Goal: Information Seeking & Learning: Learn about a topic

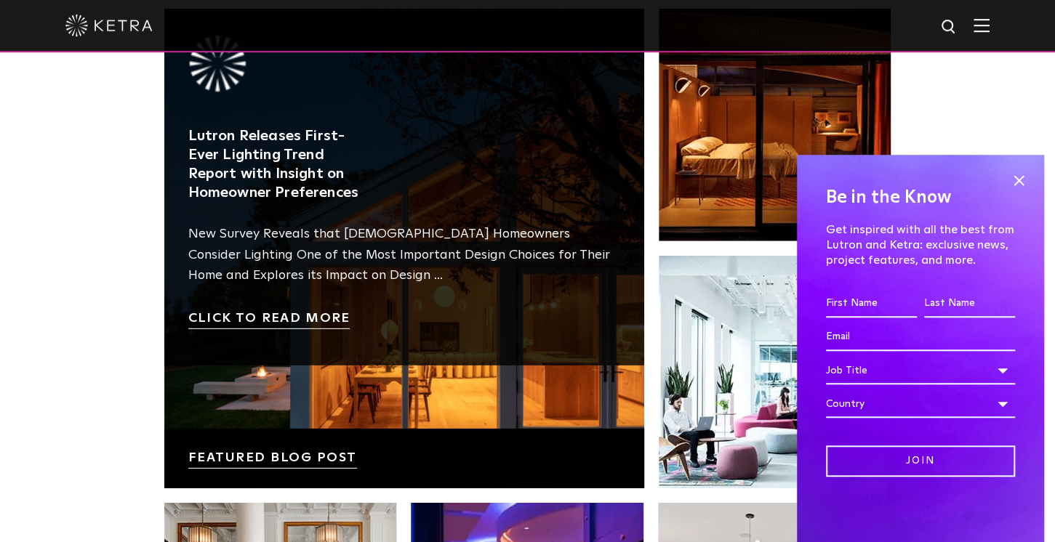
scroll to position [2328, 0]
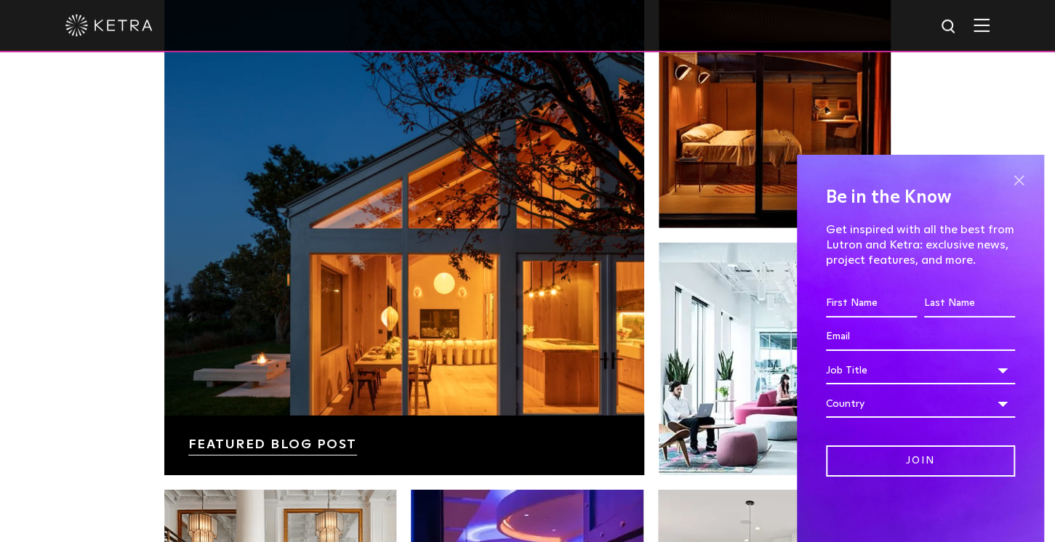
click at [1018, 174] on span at bounding box center [1018, 180] width 22 height 22
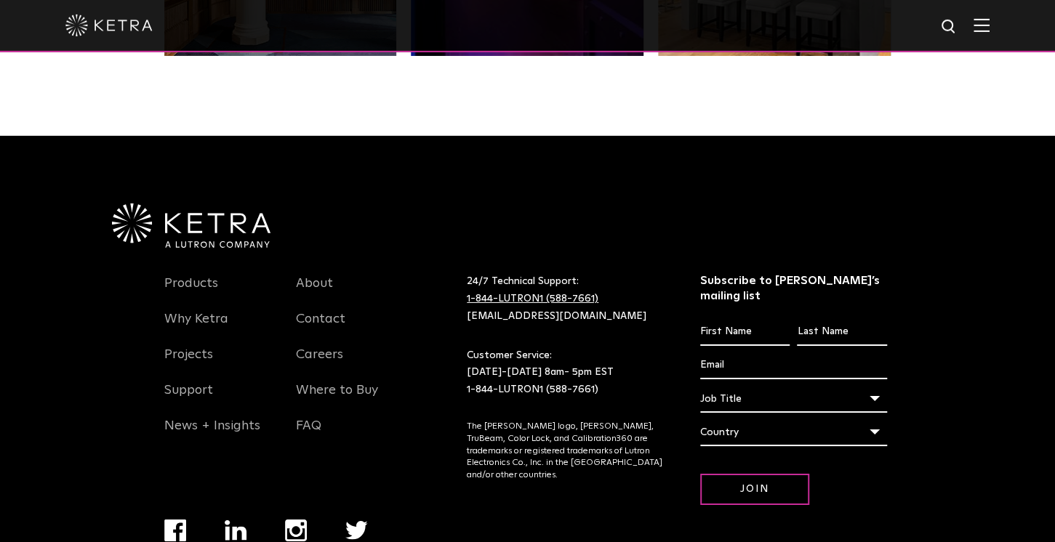
scroll to position [2999, 0]
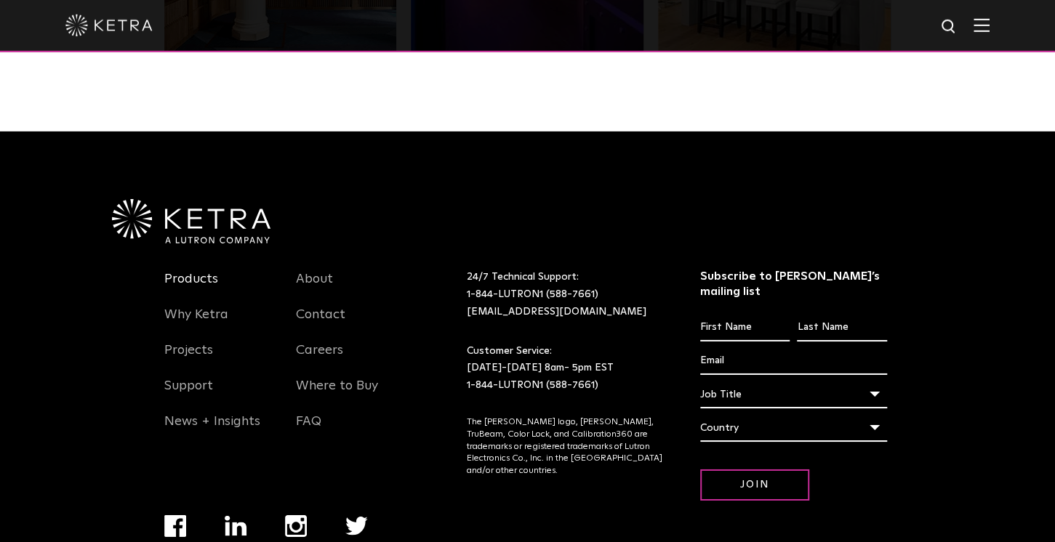
click at [198, 281] on link "Products" at bounding box center [191, 287] width 54 height 33
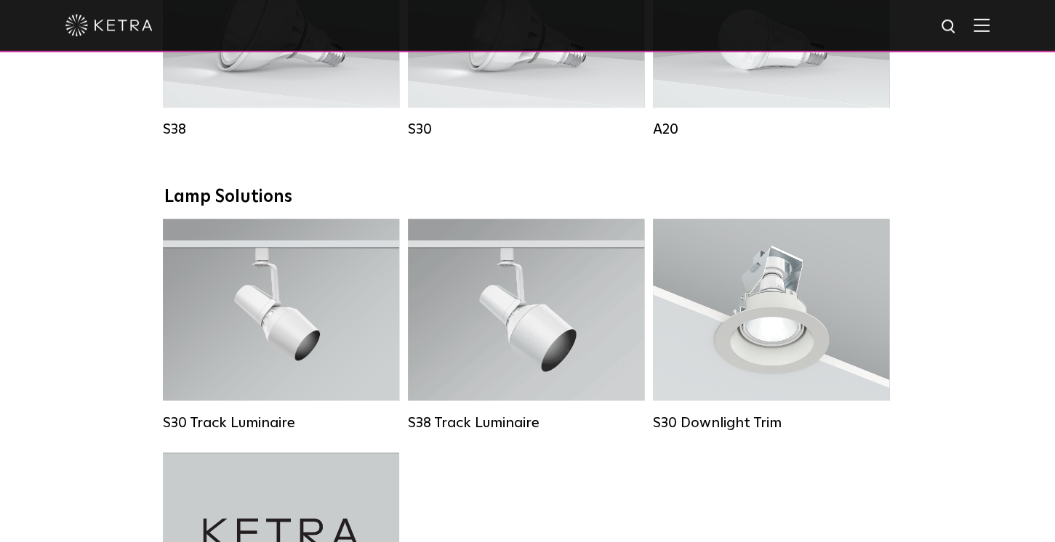
scroll to position [1277, 0]
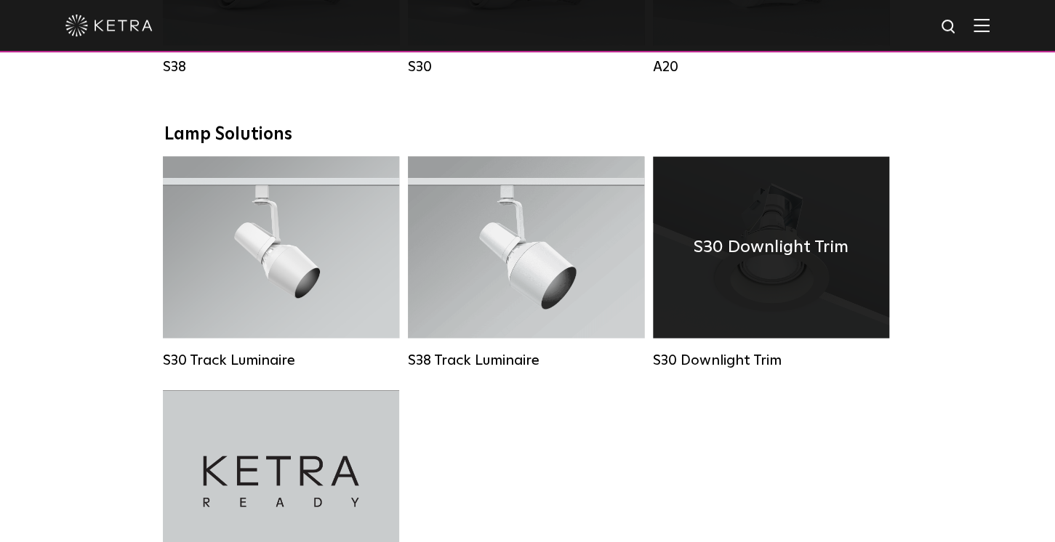
click at [849, 288] on div "S30 Downlight Trim" at bounding box center [771, 247] width 236 height 182
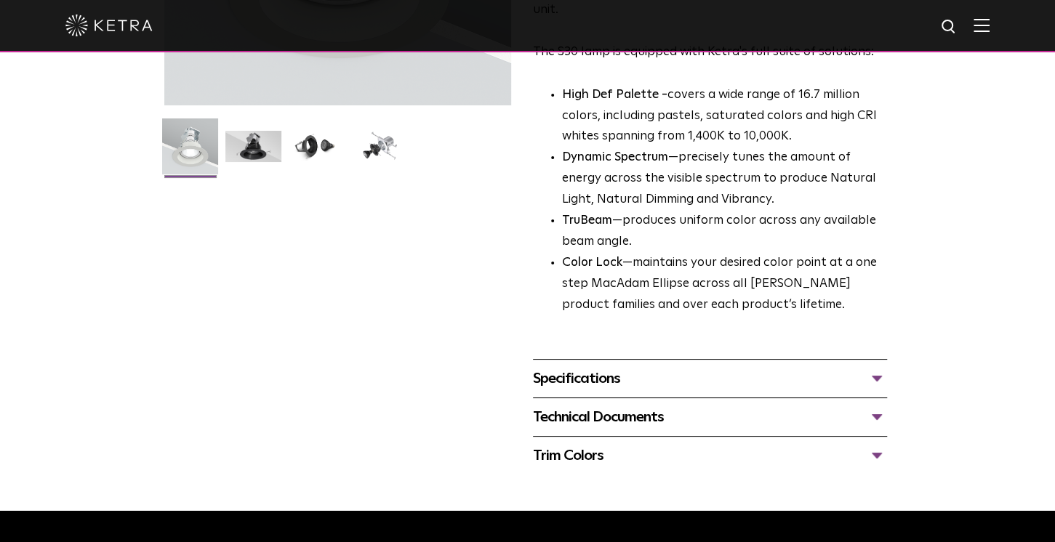
scroll to position [360, 0]
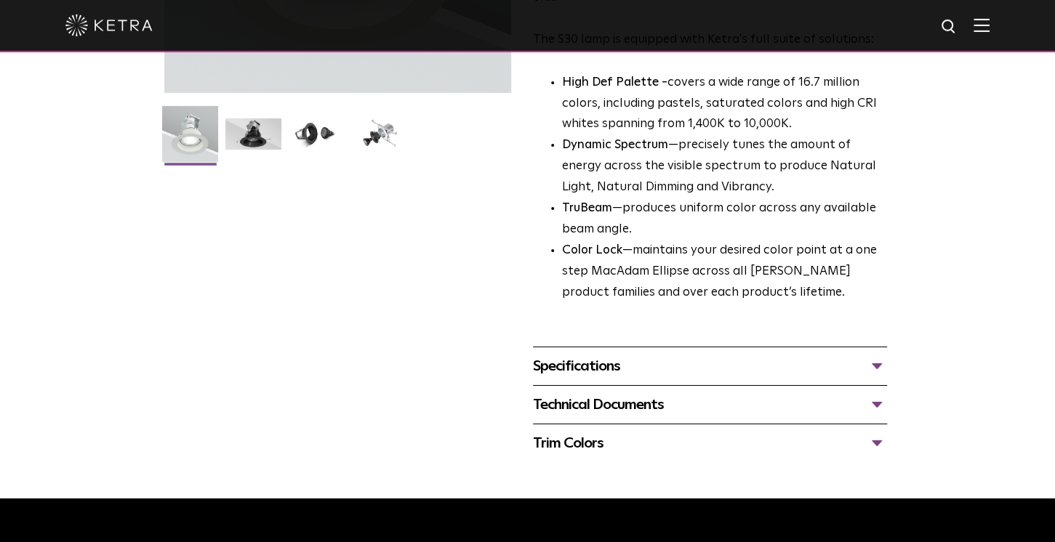
click at [648, 369] on div "Specifications" at bounding box center [710, 366] width 354 height 23
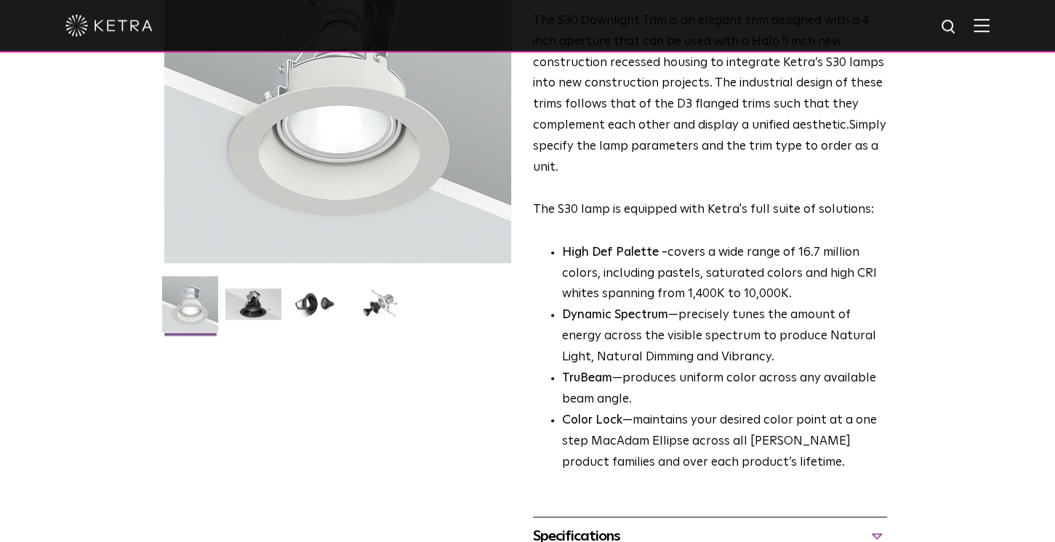
scroll to position [0, 0]
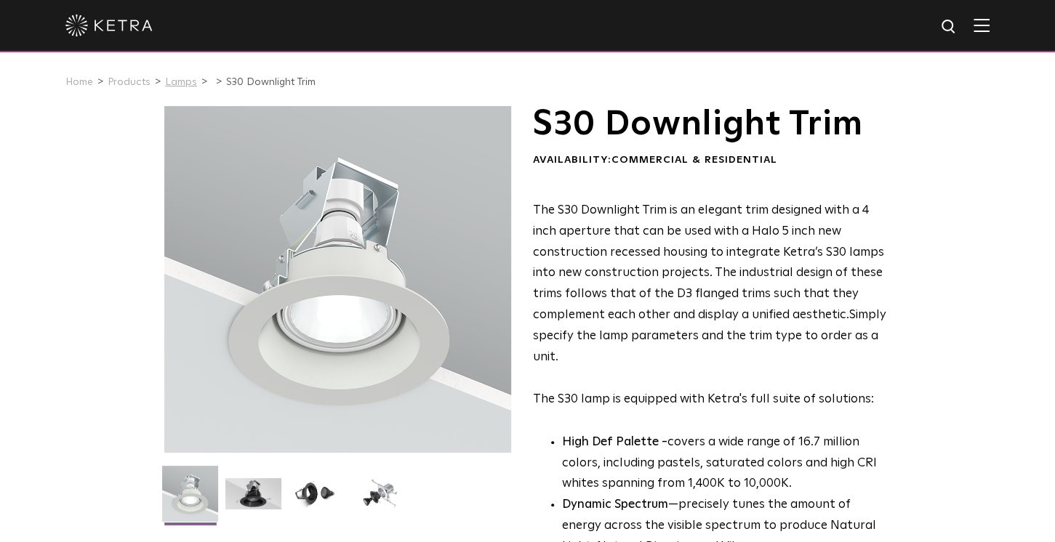
click at [179, 81] on link "Lamps" at bounding box center [181, 82] width 32 height 10
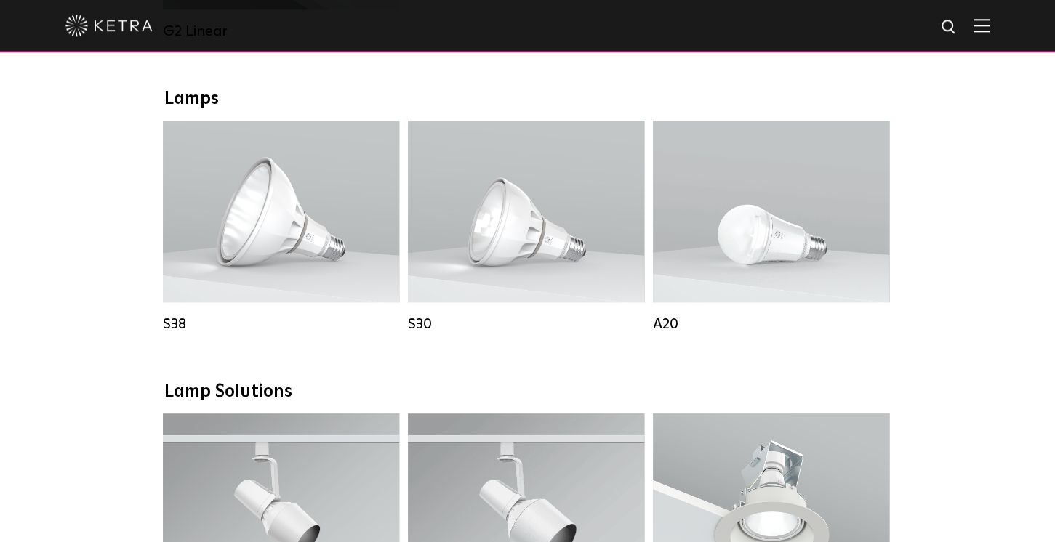
scroll to position [1015, 0]
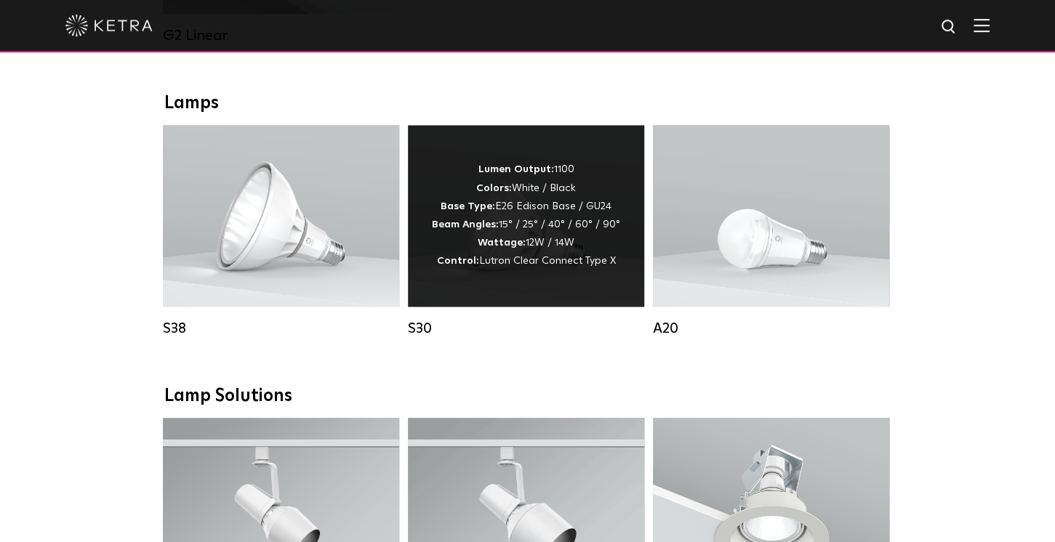
click at [564, 235] on div "Lumen Output: 1100 Colors: White / Black Base Type: E26 Edison Base / GU24 Beam…" at bounding box center [526, 216] width 188 height 110
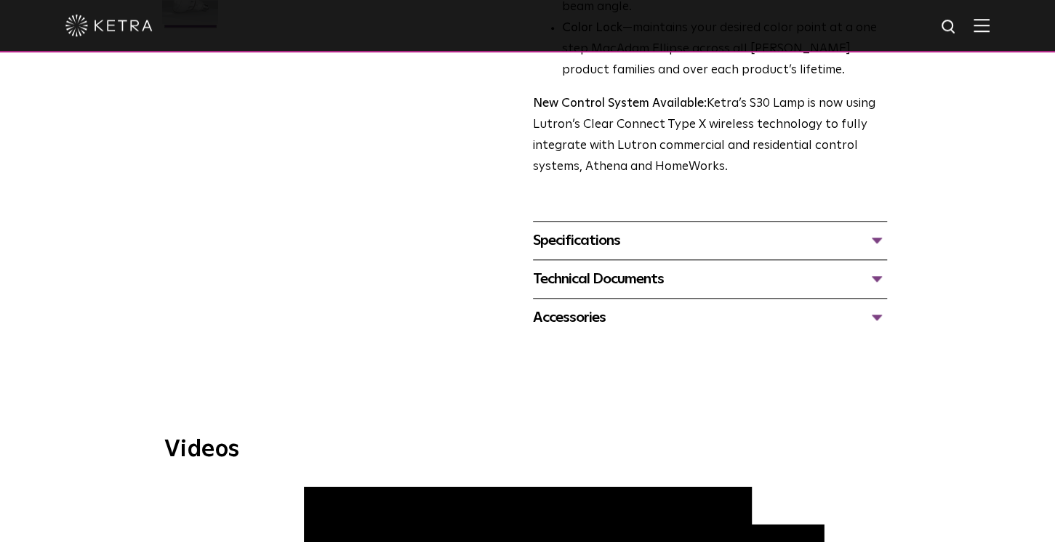
scroll to position [536, 0]
